Goal: Information Seeking & Learning: Learn about a topic

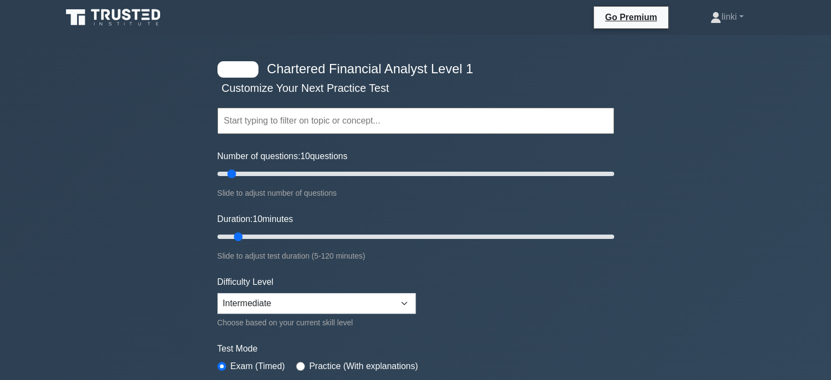
drag, startPoint x: 343, startPoint y: 120, endPoint x: 348, endPoint y: 125, distance: 7.0
click at [348, 125] on input "text" at bounding box center [416, 121] width 397 height 26
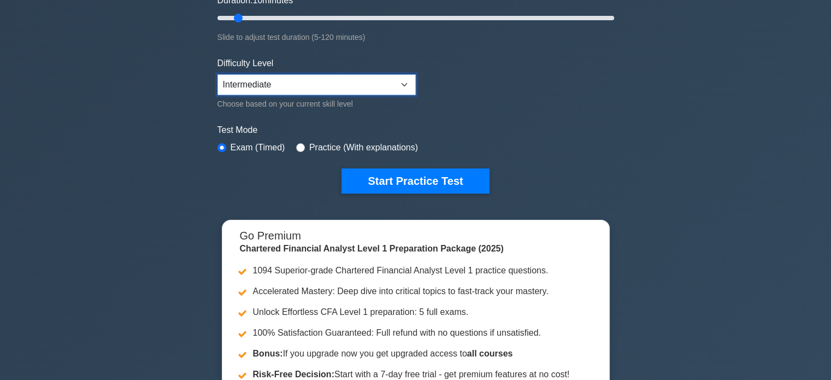
click at [343, 80] on select "Beginner Intermediate Expert" at bounding box center [317, 84] width 198 height 21
click at [602, 80] on form "Topics Quantitative Methods Economics Financial Reporting and Analysis Corporat…" at bounding box center [416, 25] width 397 height 338
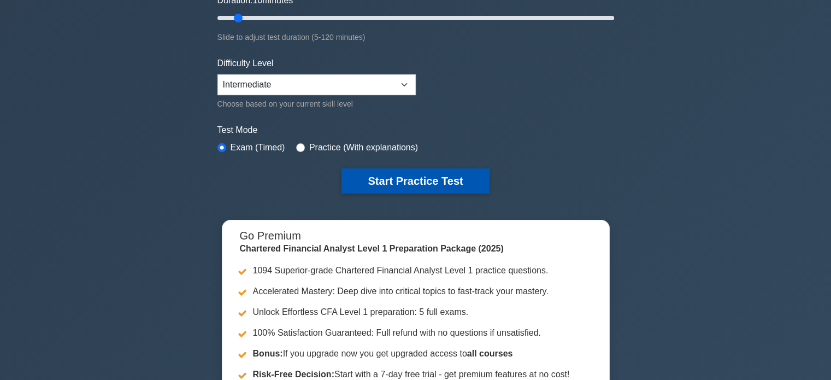
click at [438, 183] on button "Start Practice Test" at bounding box center [416, 180] width 148 height 25
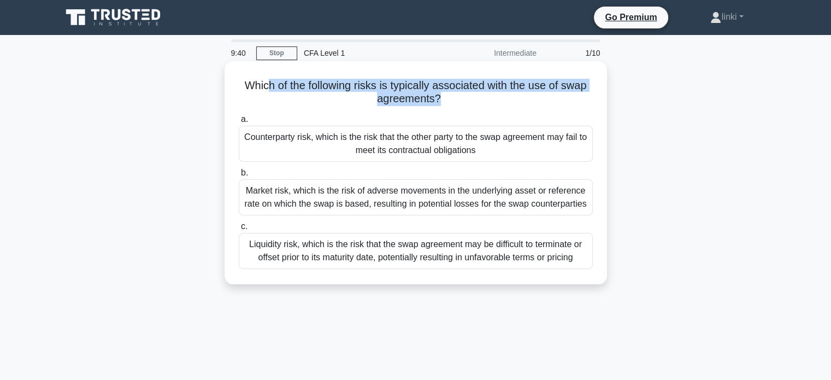
drag, startPoint x: 266, startPoint y: 86, endPoint x: 437, endPoint y: 100, distance: 171.7
click at [437, 100] on h5 "Which of the following risks is typically associated with the use of swap agree…" at bounding box center [416, 92] width 356 height 27
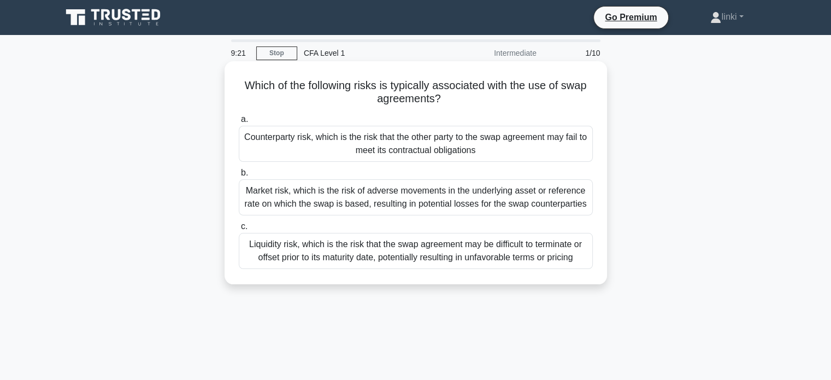
click at [388, 257] on div "Liquidity risk, which is the risk that the swap agreement may be difficult to t…" at bounding box center [416, 251] width 354 height 36
click at [239, 230] on input "c. Liquidity risk, which is the risk that the swap agreement may be difficult t…" at bounding box center [239, 226] width 0 height 7
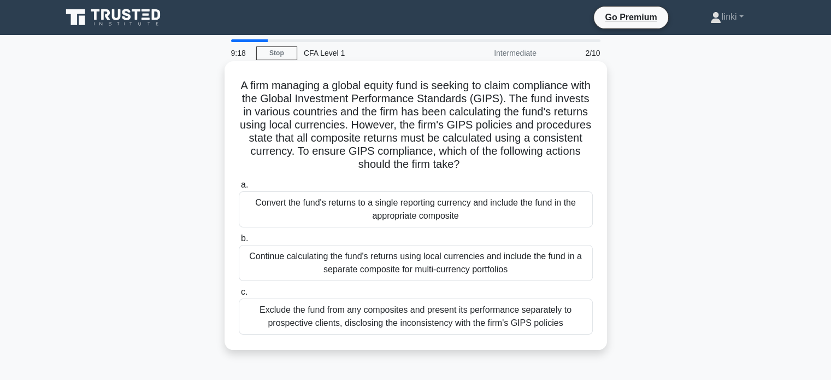
click at [373, 216] on div "Convert the fund's returns to a single reporting currency and include the fund …" at bounding box center [416, 209] width 354 height 36
click at [239, 189] on input "a. Convert the fund's returns to a single reporting currency and include the fu…" at bounding box center [239, 184] width 0 height 7
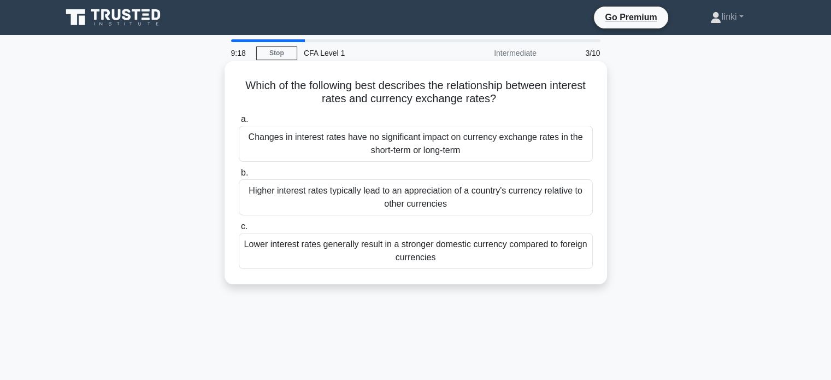
click at [373, 208] on div "Higher interest rates typically lead to an appreciation of a country's currency…" at bounding box center [416, 197] width 354 height 36
click at [239, 177] on input "b. Higher interest rates typically lead to an appreciation of a country's curre…" at bounding box center [239, 172] width 0 height 7
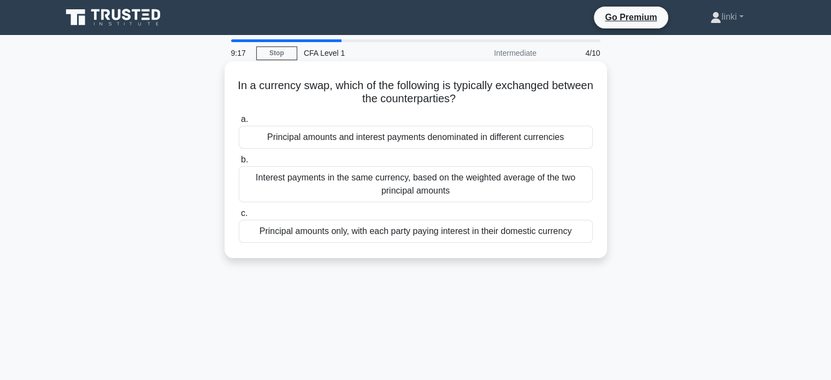
click at [385, 249] on div "In a currency swap, which of the following is typically exchanged between the c…" at bounding box center [416, 160] width 374 height 188
click at [377, 235] on div "Principal amounts only, with each party paying interest in their domestic curre…" at bounding box center [416, 231] width 354 height 23
click at [239, 217] on input "c. Principal amounts only, with each party paying interest in their domestic cu…" at bounding box center [239, 213] width 0 height 7
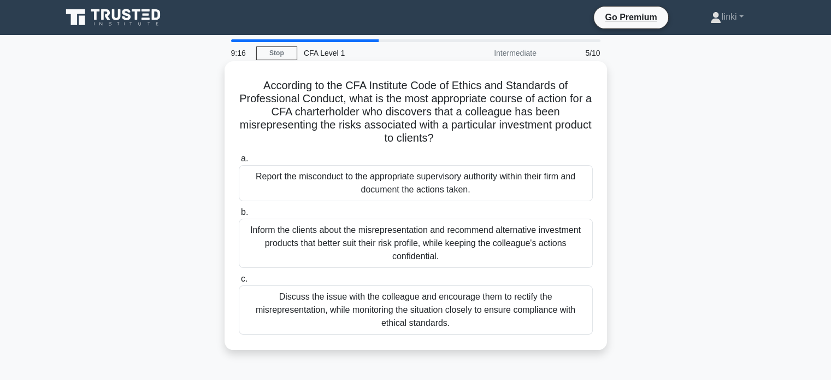
click at [385, 177] on div "Report the misconduct to the appropriate supervisory authority within their fir…" at bounding box center [416, 183] width 354 height 36
click at [239, 162] on input "a. Report the misconduct to the appropriate supervisory authority within their …" at bounding box center [239, 158] width 0 height 7
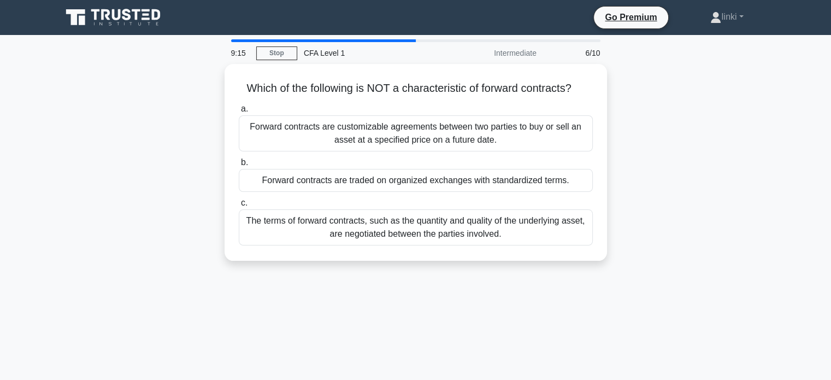
click at [385, 177] on div "Forward contracts are traded on organized exchanges with standardized terms." at bounding box center [416, 180] width 354 height 23
click at [239, 166] on input "b. Forward contracts are traded on organized exchanges with standardized terms." at bounding box center [239, 162] width 0 height 7
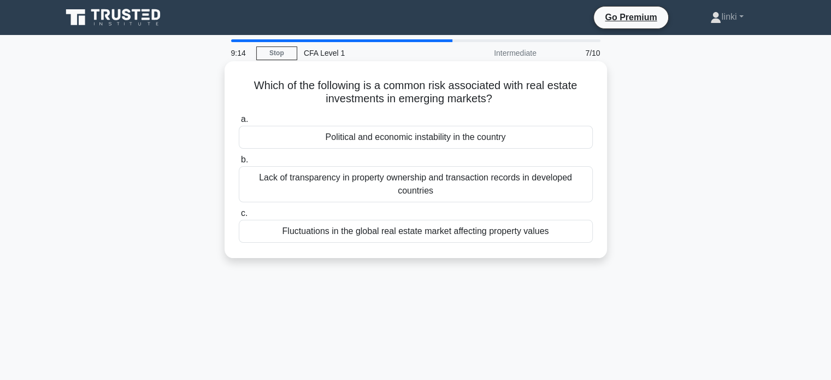
click at [389, 187] on div "Lack of transparency in property ownership and transaction records in developed…" at bounding box center [416, 184] width 354 height 36
click at [239, 163] on input "b. Lack of transparency in property ownership and transaction records in develo…" at bounding box center [239, 159] width 0 height 7
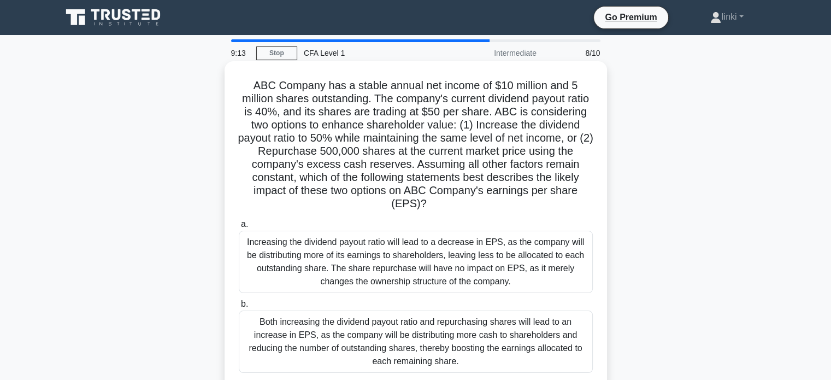
click at [394, 329] on div "Both increasing the dividend payout ratio and repurchasing shares will lead to …" at bounding box center [416, 341] width 354 height 62
click at [239, 308] on input "b. Both increasing the dividend payout ratio and repurchasing shares will lead …" at bounding box center [239, 304] width 0 height 7
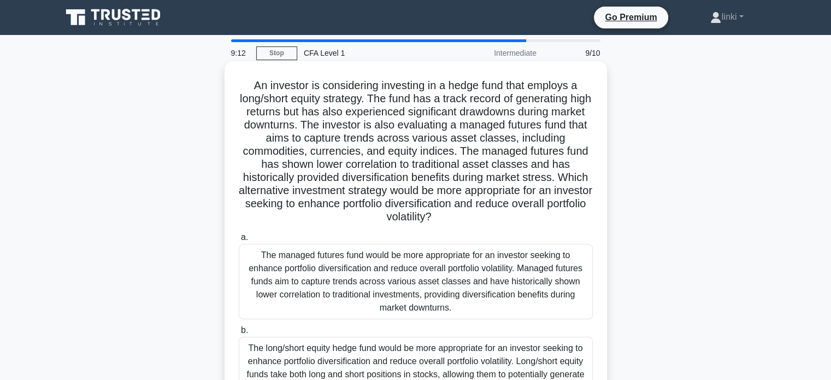
click at [382, 268] on div "The managed futures fund would be more appropriate for an investor seeking to e…" at bounding box center [416, 281] width 354 height 75
click at [239, 241] on input "a. The managed futures fund would be more appropriate for an investor seeking t…" at bounding box center [239, 237] width 0 height 7
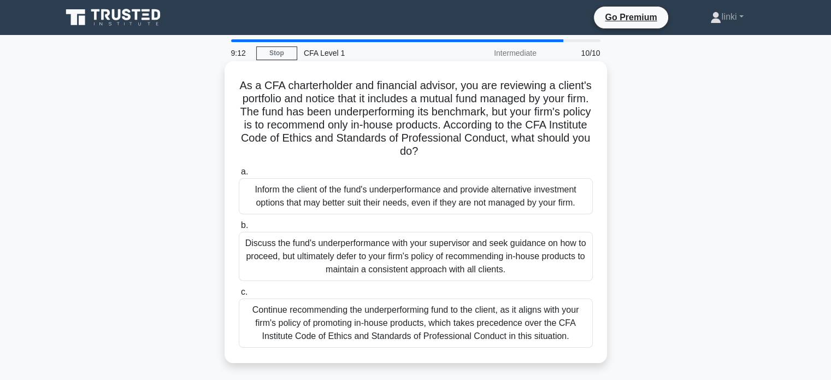
click at [382, 325] on div "Continue recommending the underperforming fund to the client, as it aligns with…" at bounding box center [416, 322] width 354 height 49
click at [239, 296] on input "c. Continue recommending the underperforming fund to the client, as it aligns w…" at bounding box center [239, 292] width 0 height 7
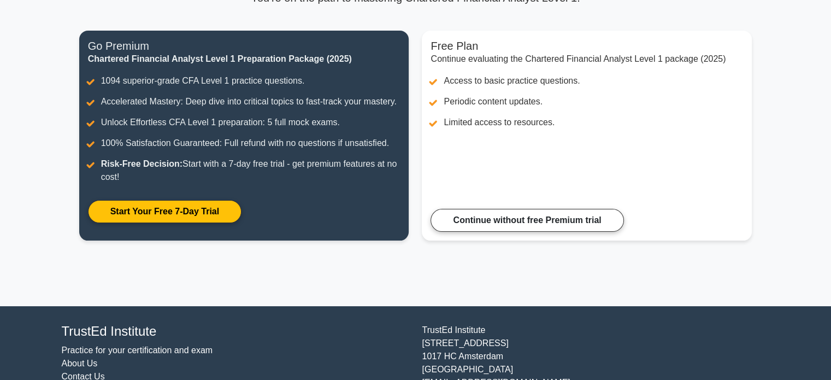
scroll to position [56, 0]
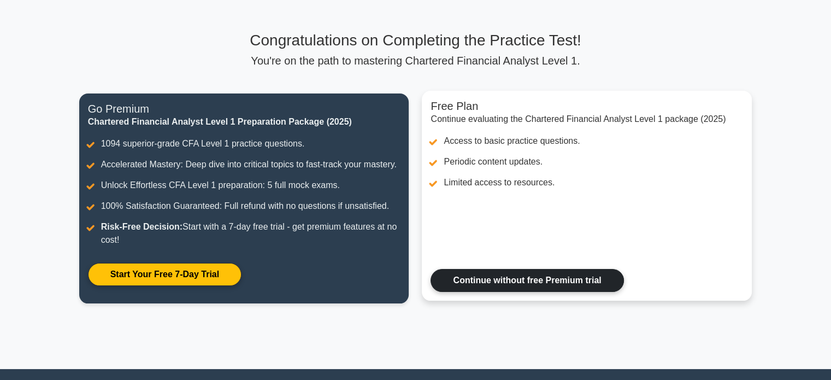
click at [521, 279] on link "Continue without free Premium trial" at bounding box center [527, 280] width 193 height 23
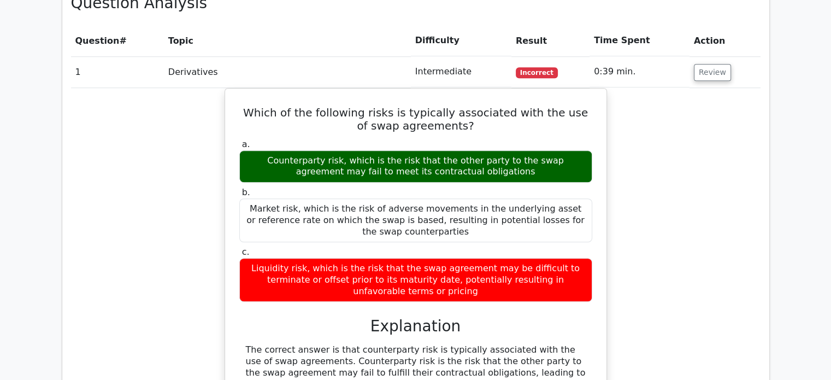
scroll to position [875, 0]
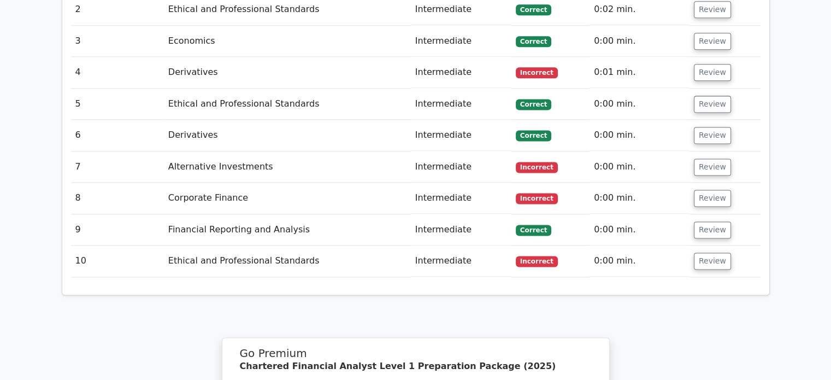
drag, startPoint x: 379, startPoint y: 208, endPoint x: 408, endPoint y: 205, distance: 28.6
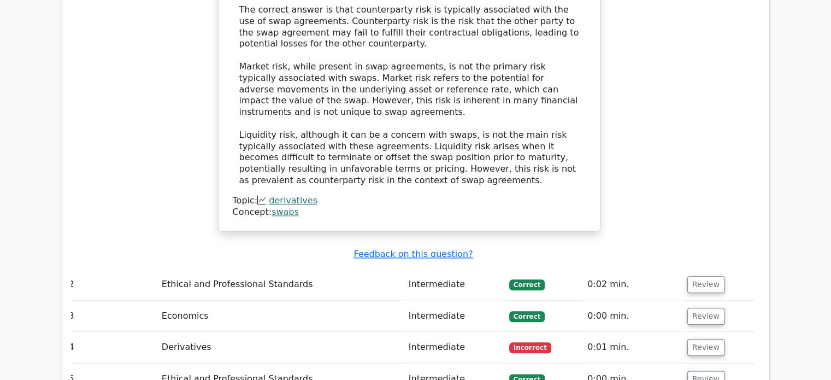
scroll to position [1189, 0]
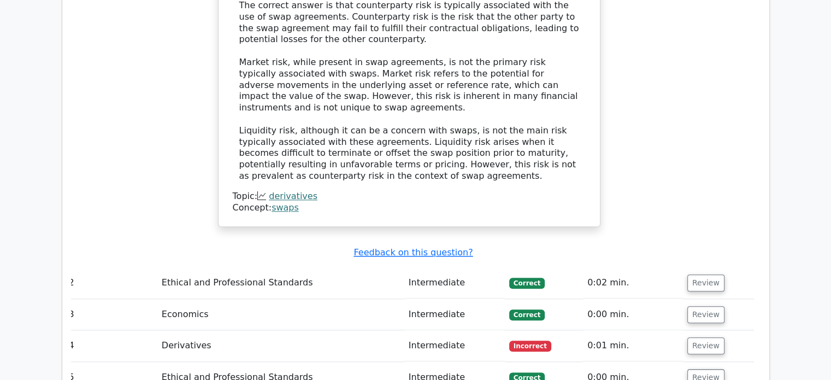
click at [293, 202] on div "Concept: swaps" at bounding box center [409, 207] width 353 height 11
click at [289, 191] on link "derivatives" at bounding box center [293, 196] width 49 height 10
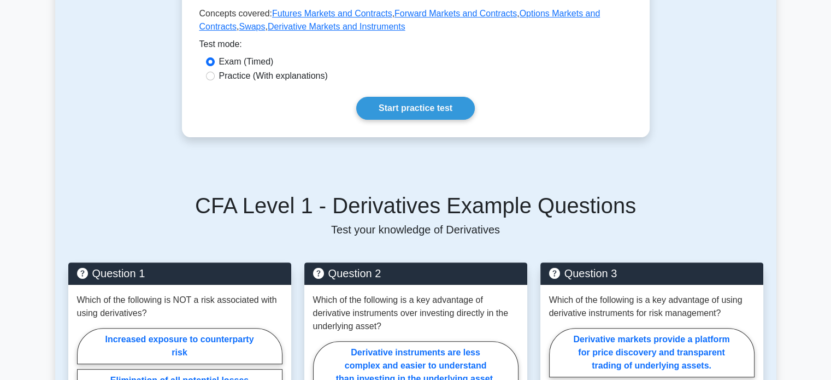
scroll to position [328, 0]
